Goal: Information Seeking & Learning: Learn about a topic

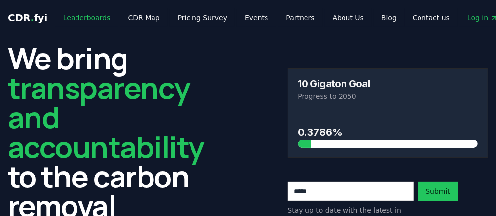
click at [81, 19] on link "Leaderboards" at bounding box center [86, 18] width 63 height 18
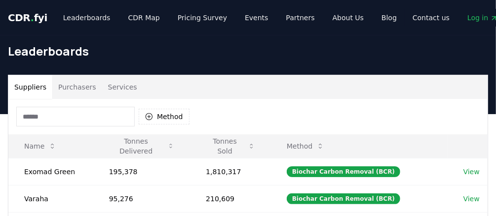
click at [72, 86] on button "Purchasers" at bounding box center [77, 87] width 50 height 24
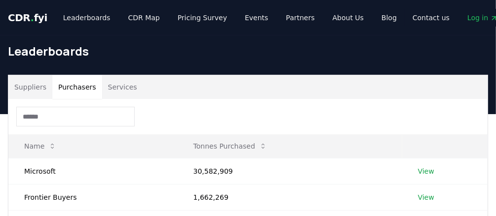
click at [59, 116] on input at bounding box center [75, 117] width 118 height 20
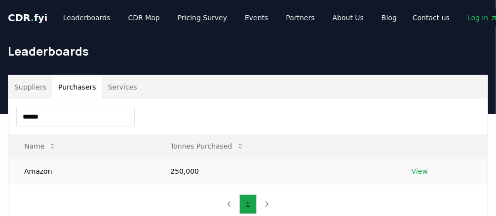
type input "******"
click at [46, 173] on td "Amazon" at bounding box center [81, 171] width 146 height 26
click at [421, 171] on link "View" at bounding box center [419, 172] width 16 height 10
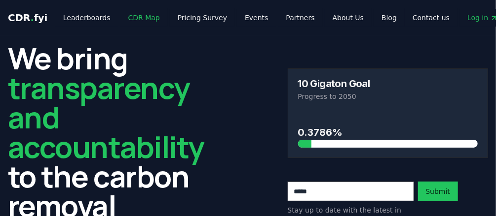
click at [125, 15] on link "CDR Map" at bounding box center [143, 18] width 47 height 18
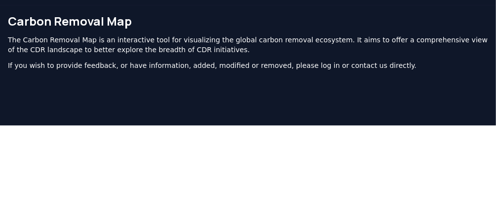
scroll to position [30, 0]
